Goal: Communication & Community: Answer question/provide support

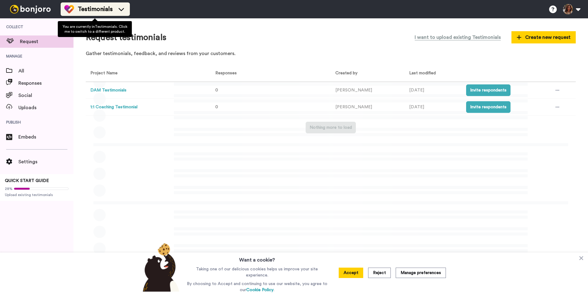
click at [122, 12] on icon at bounding box center [121, 9] width 10 height 6
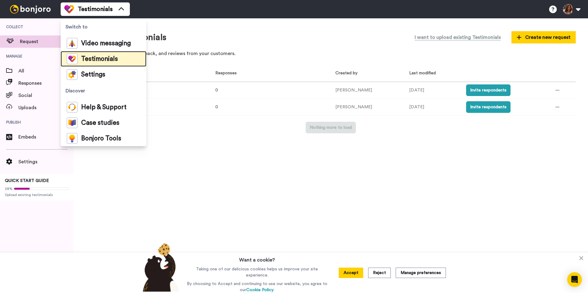
click at [72, 58] on img at bounding box center [72, 59] width 11 height 11
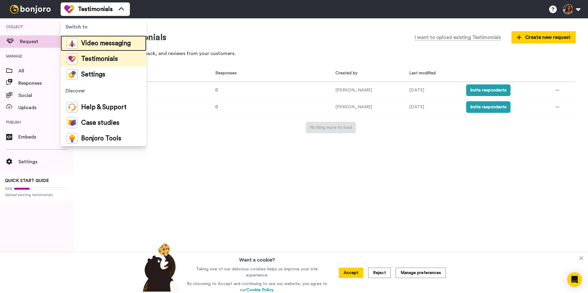
click at [72, 46] on img at bounding box center [72, 43] width 11 height 11
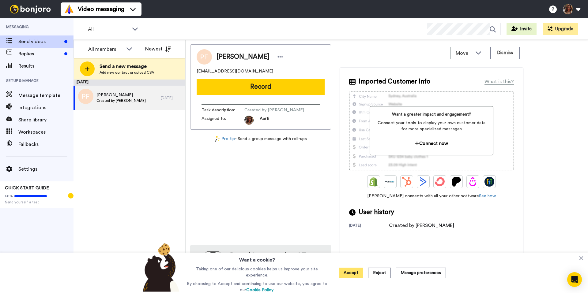
click at [354, 273] on button "Accept" at bounding box center [351, 273] width 25 height 10
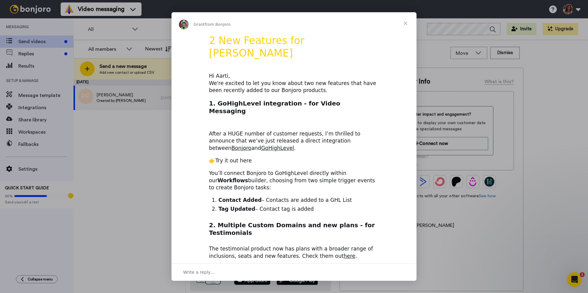
click at [243, 158] on link "Try it out here" at bounding box center [233, 161] width 36 height 6
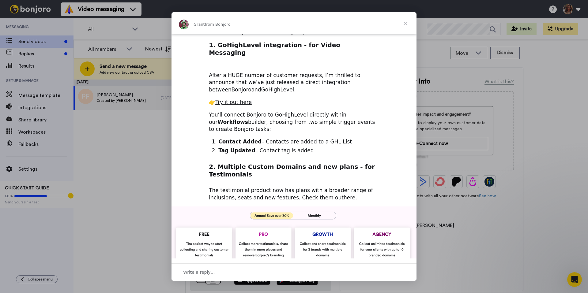
scroll to position [48, 0]
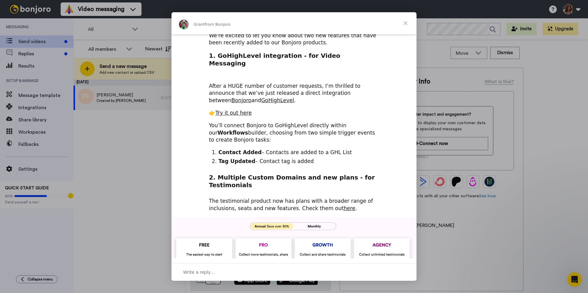
click at [315, 218] on img "Intercom messenger" at bounding box center [294, 281] width 245 height 127
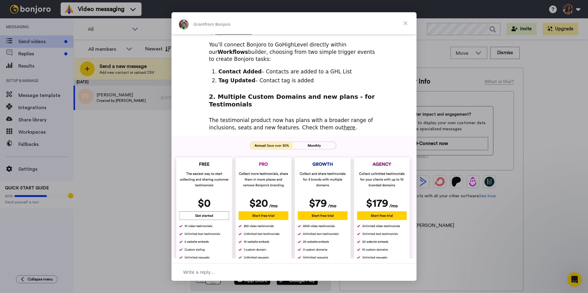
click at [403, 25] on span "Close" at bounding box center [406, 23] width 22 height 22
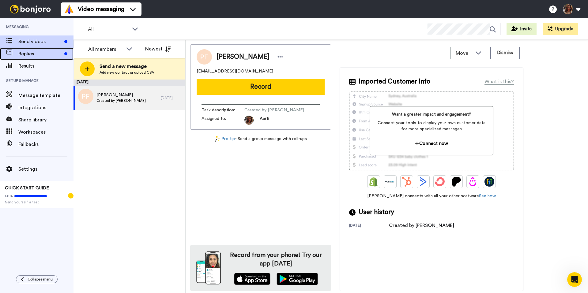
click at [34, 57] on span "Replies" at bounding box center [40, 53] width 44 height 7
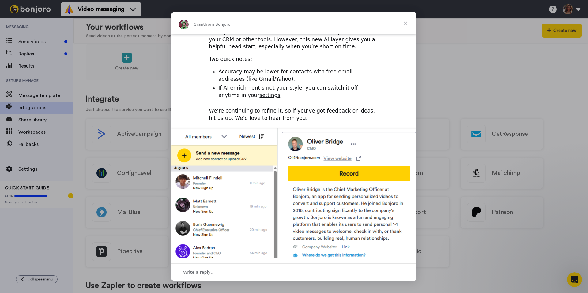
scroll to position [183, 0]
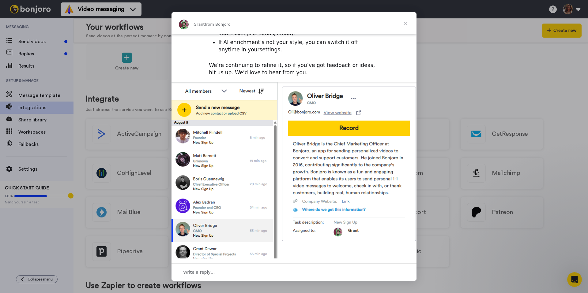
click at [456, 187] on div "Intercom messenger" at bounding box center [294, 146] width 588 height 293
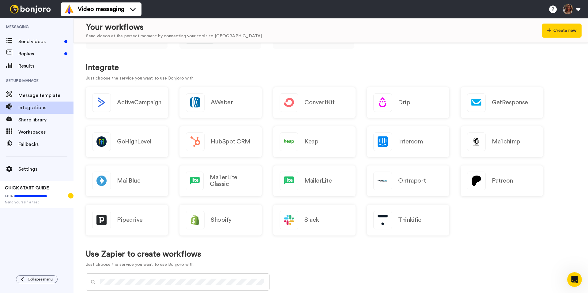
scroll to position [45, 0]
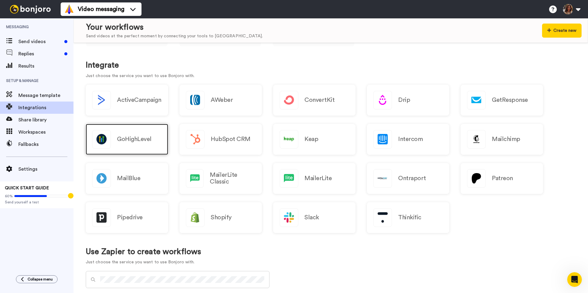
click at [130, 131] on div "GoHighLevel" at bounding box center [127, 139] width 82 height 31
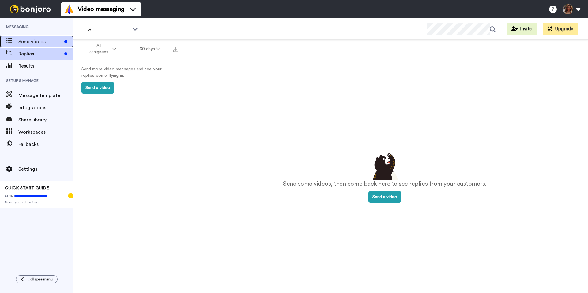
click at [31, 37] on div "Send videos" at bounding box center [37, 42] width 74 height 12
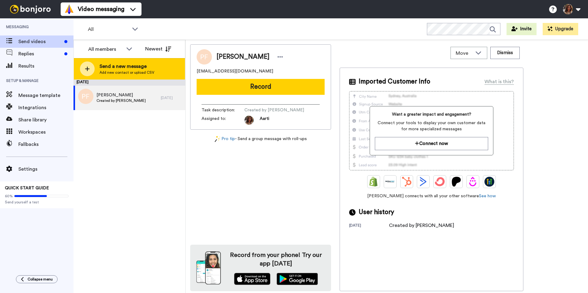
click at [129, 78] on div "Send a new message Add new contact or upload CSV" at bounding box center [129, 68] width 111 height 21
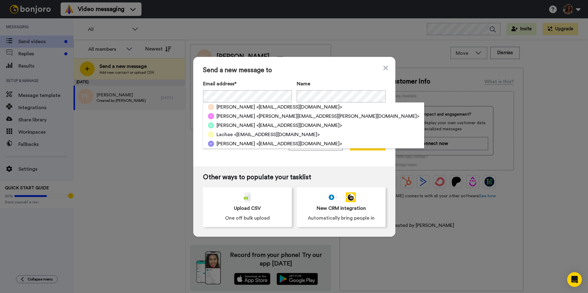
click at [295, 78] on div "Send a new message to Email address* [PERSON_NAME] <[EMAIL_ADDRESS][DOMAIN_NAME…" at bounding box center [294, 112] width 202 height 110
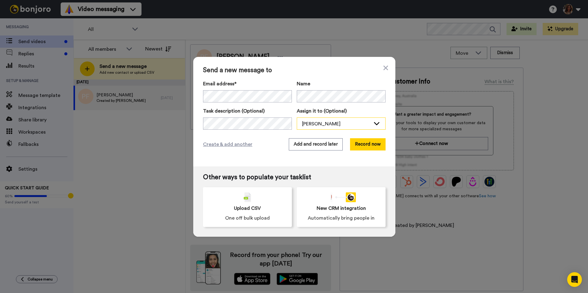
click at [309, 123] on div "[PERSON_NAME]" at bounding box center [336, 123] width 69 height 7
